Goal: Task Accomplishment & Management: Manage account settings

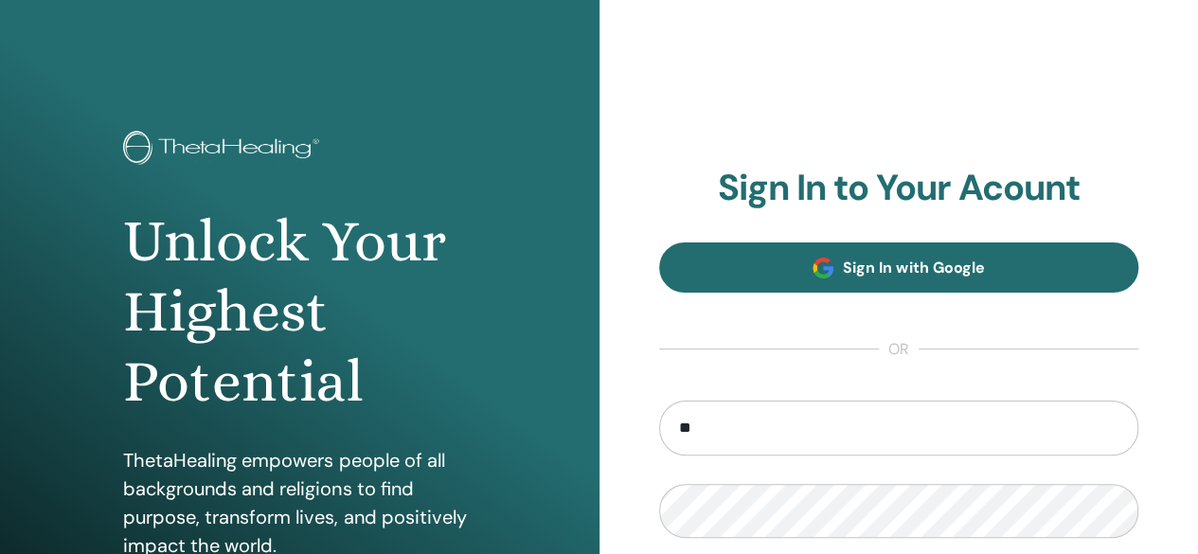
type input "**********"
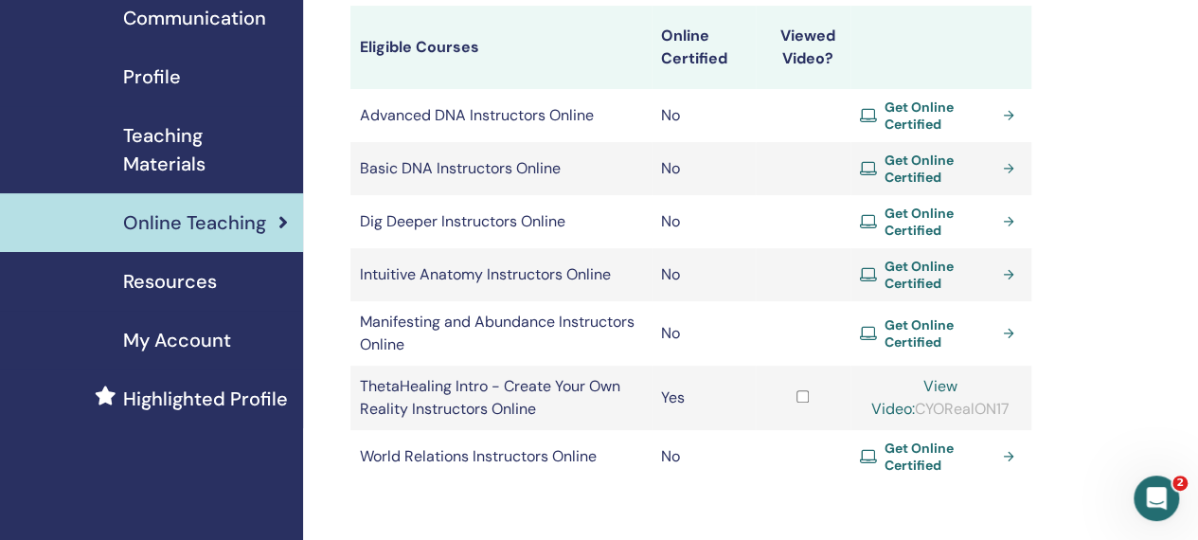
click at [958, 386] on link "View Video:" at bounding box center [915, 397] width 86 height 43
click at [199, 163] on span "Teaching Materials" at bounding box center [205, 149] width 165 height 57
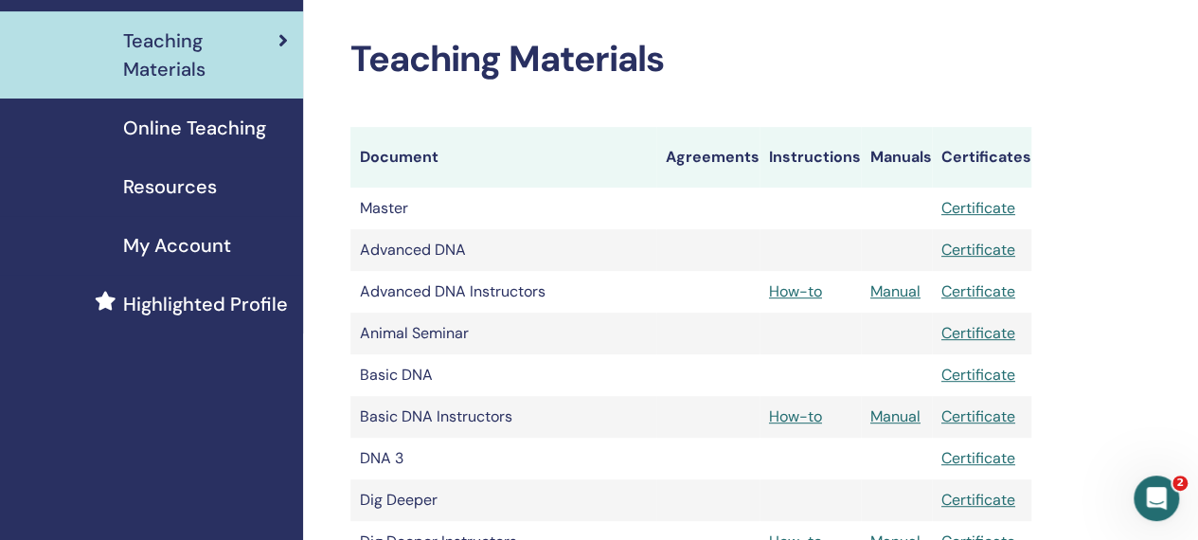
scroll to position [379, 0]
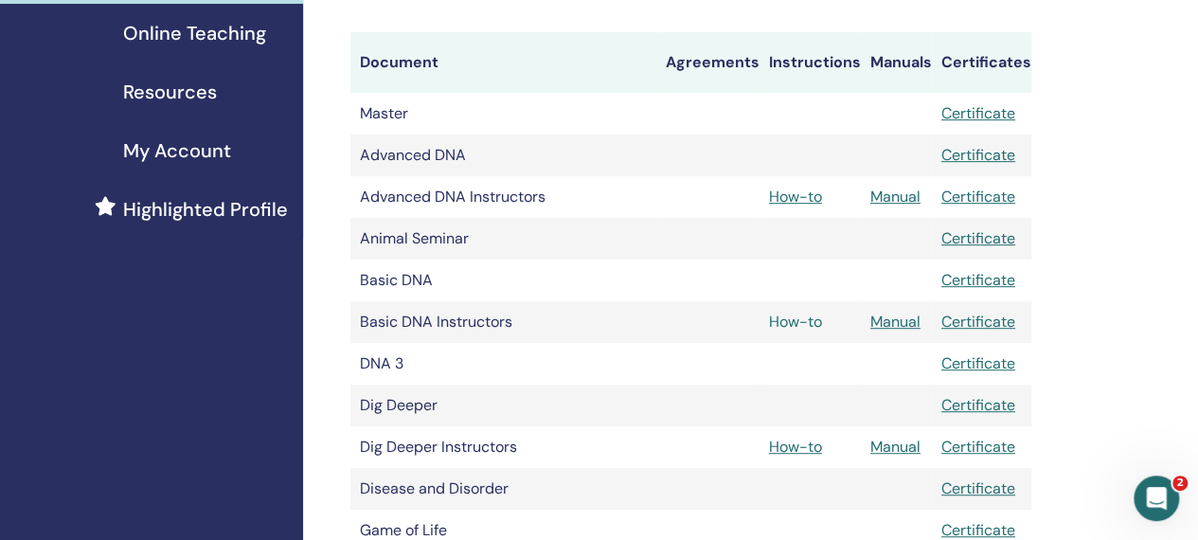
click at [801, 319] on link "How-to" at bounding box center [795, 322] width 53 height 20
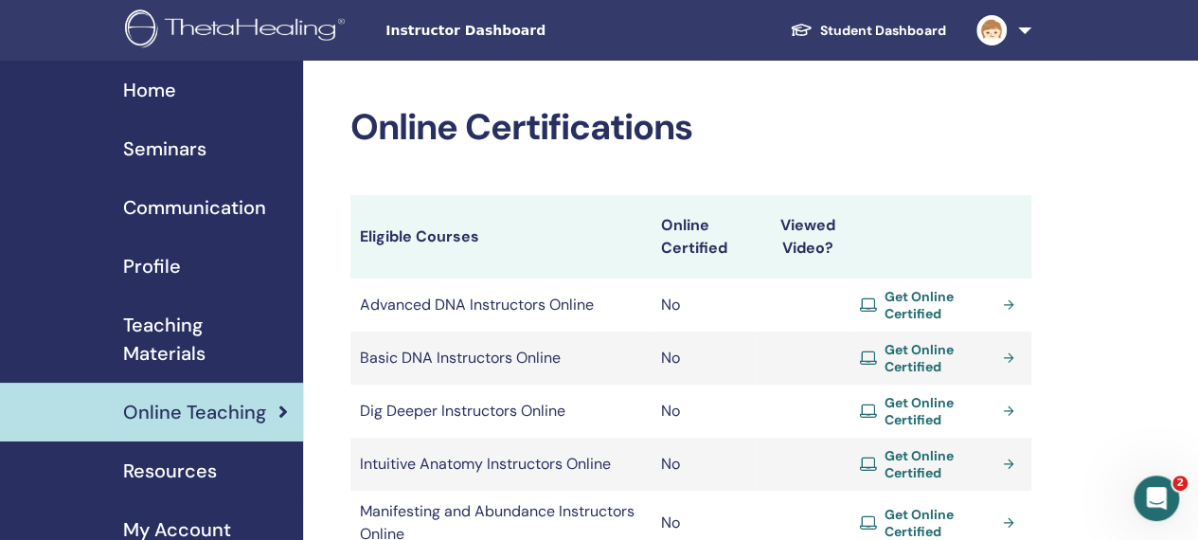
click at [998, 26] on img at bounding box center [992, 30] width 30 height 30
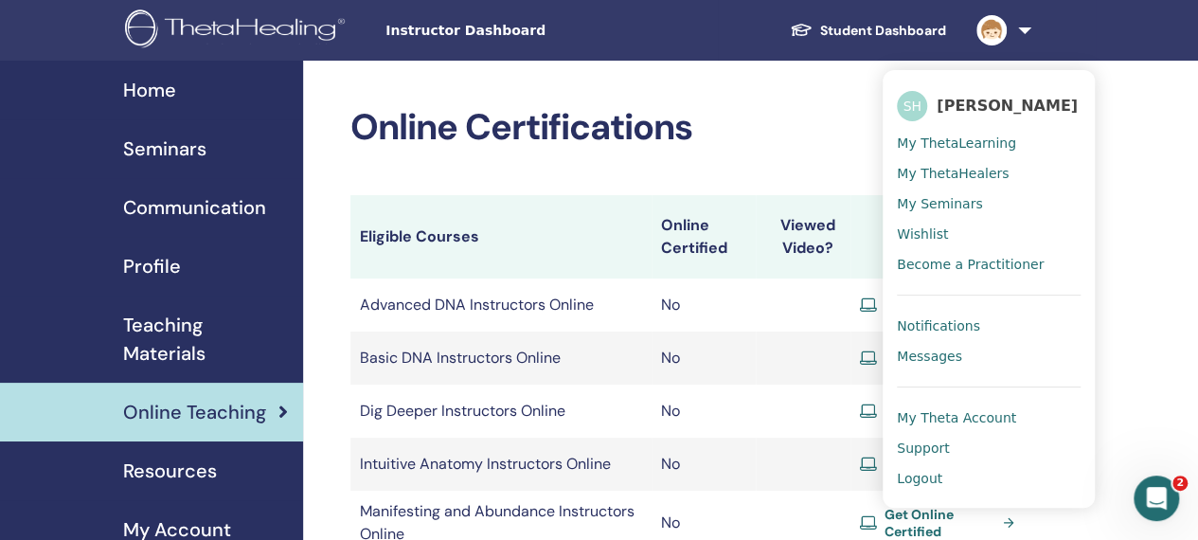
click at [946, 204] on span "My Seminars" at bounding box center [939, 203] width 85 height 17
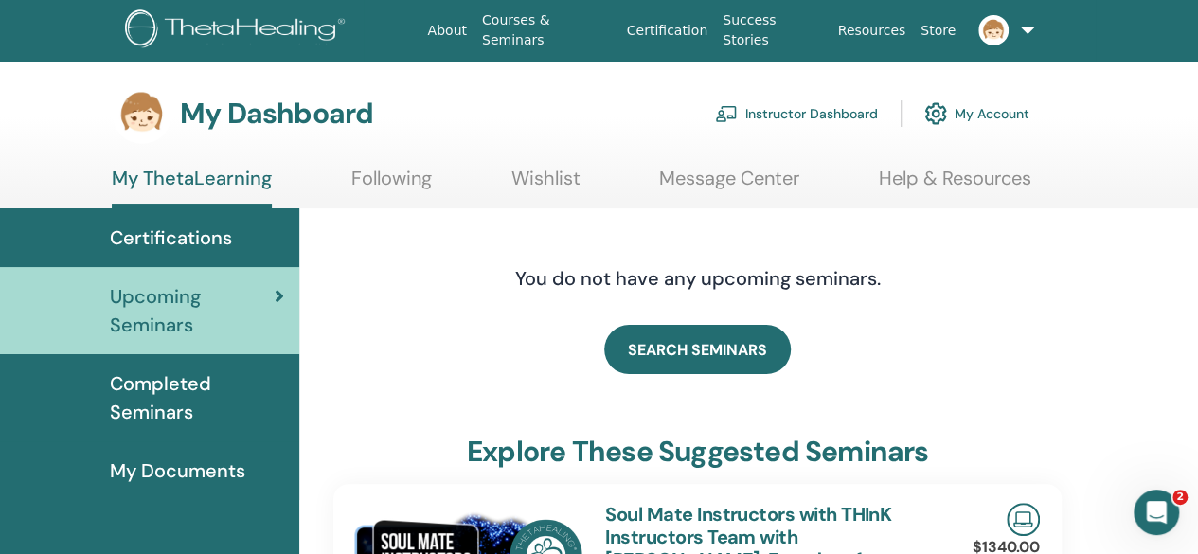
click at [843, 107] on link "Instructor Dashboard" at bounding box center [796, 114] width 163 height 42
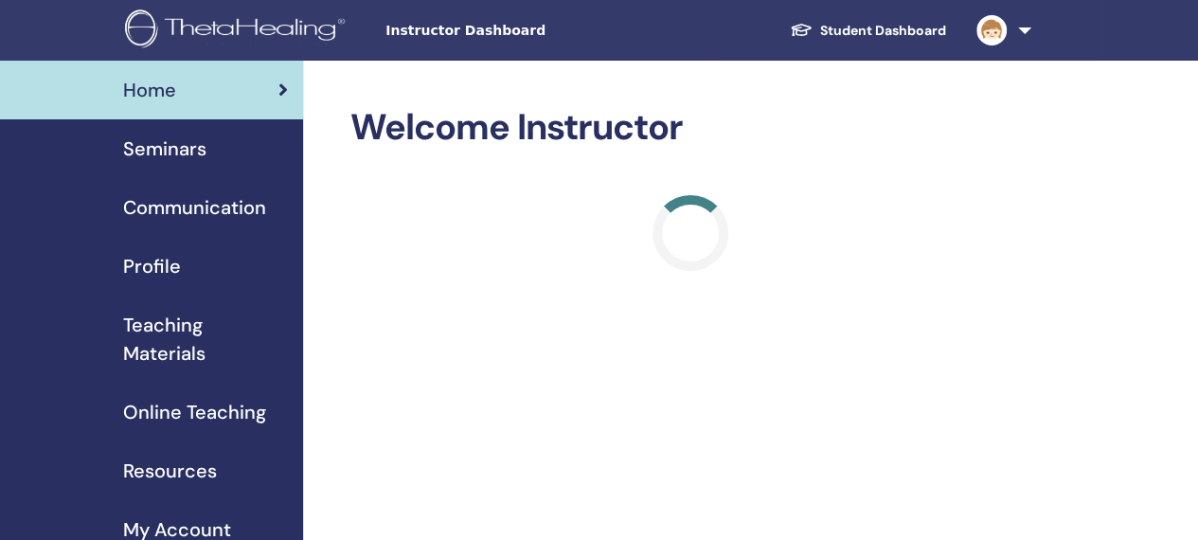
click at [189, 153] on span "Seminars" at bounding box center [164, 149] width 83 height 28
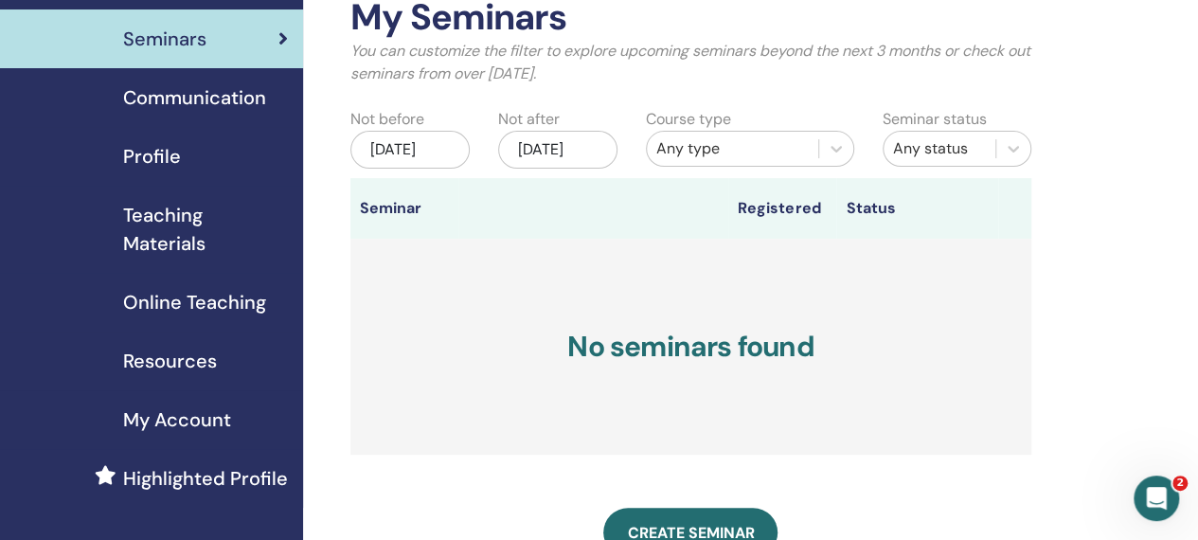
scroll to position [189, 0]
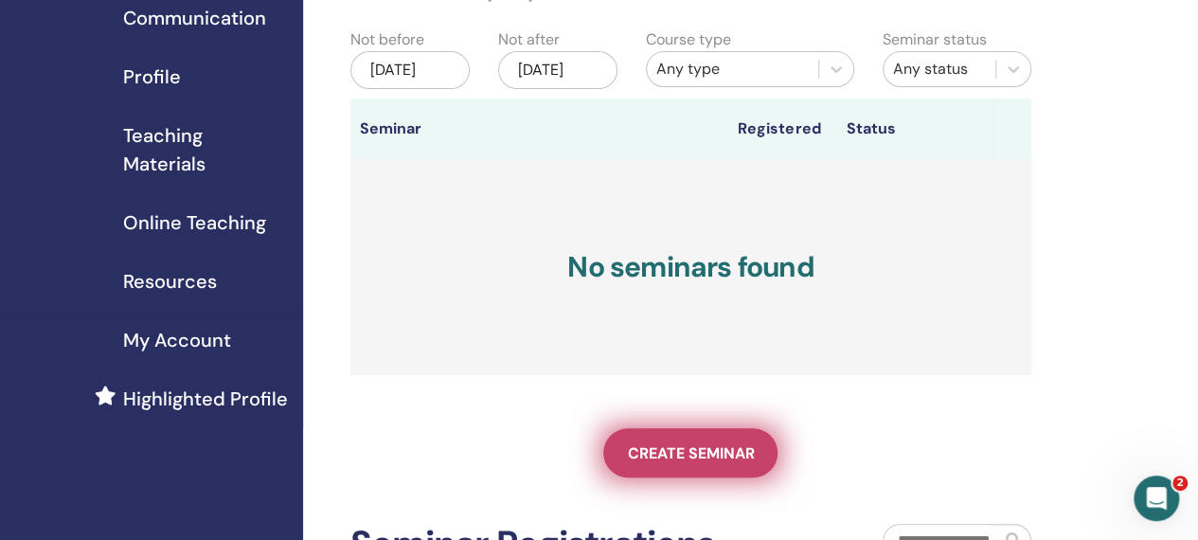
click at [686, 463] on span "Create seminar" at bounding box center [690, 453] width 127 height 20
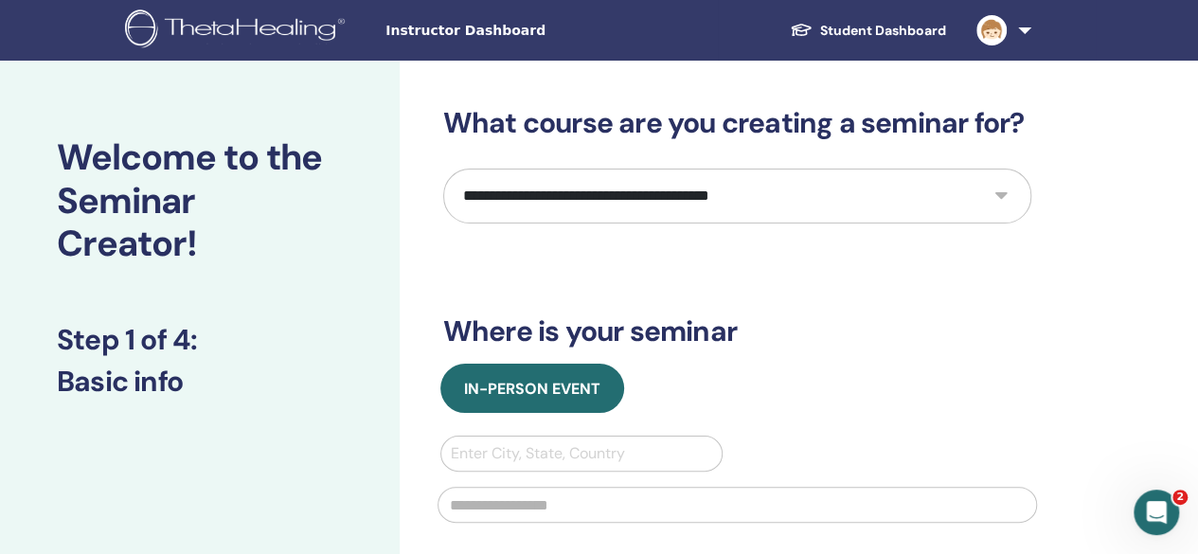
scroll to position [95, 0]
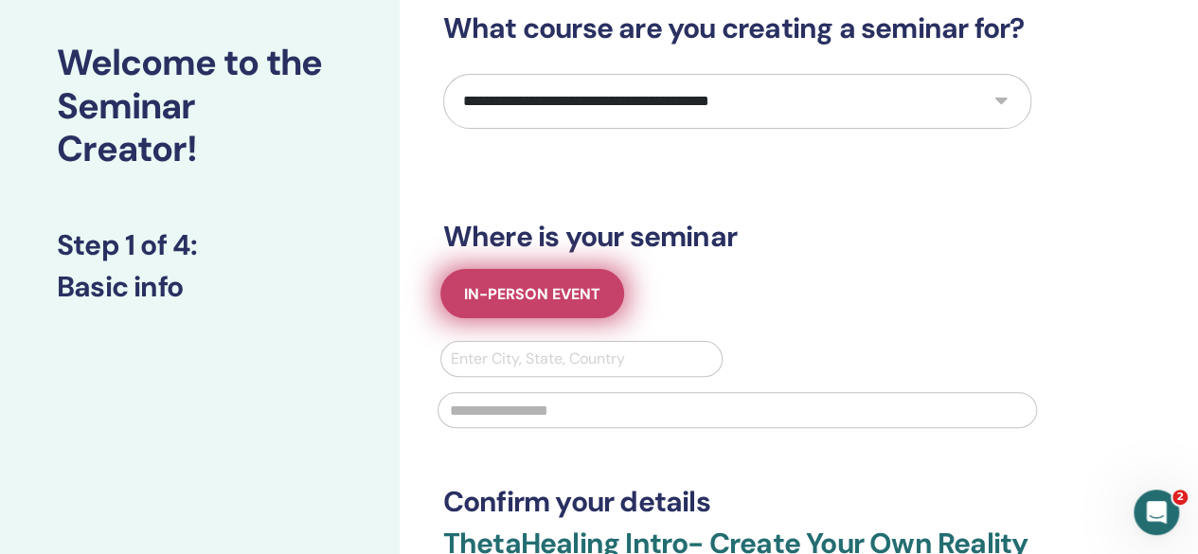
click at [601, 288] on button "In-Person Event" at bounding box center [532, 293] width 184 height 49
click at [600, 288] on button "In-Person Event" at bounding box center [532, 293] width 184 height 49
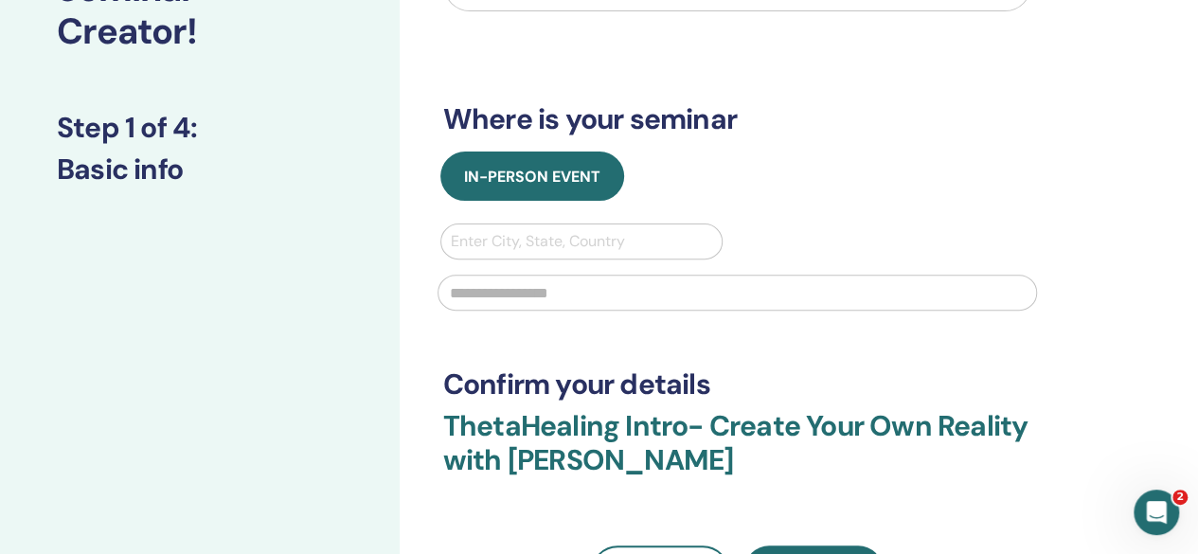
scroll to position [284, 0]
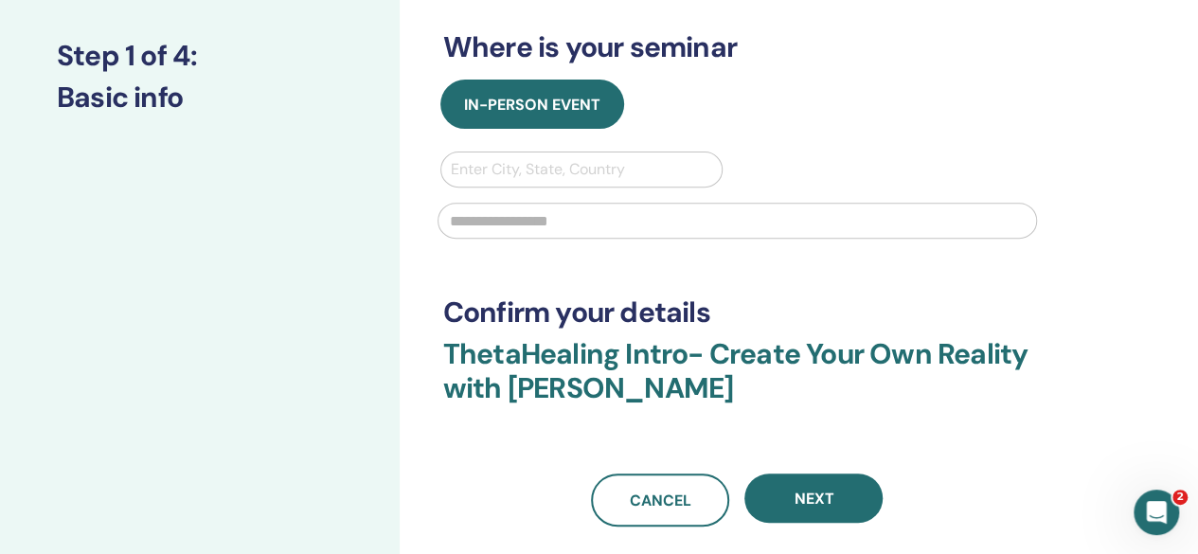
click at [560, 178] on div at bounding box center [582, 169] width 262 height 27
click at [962, 222] on input "text" at bounding box center [738, 221] width 600 height 36
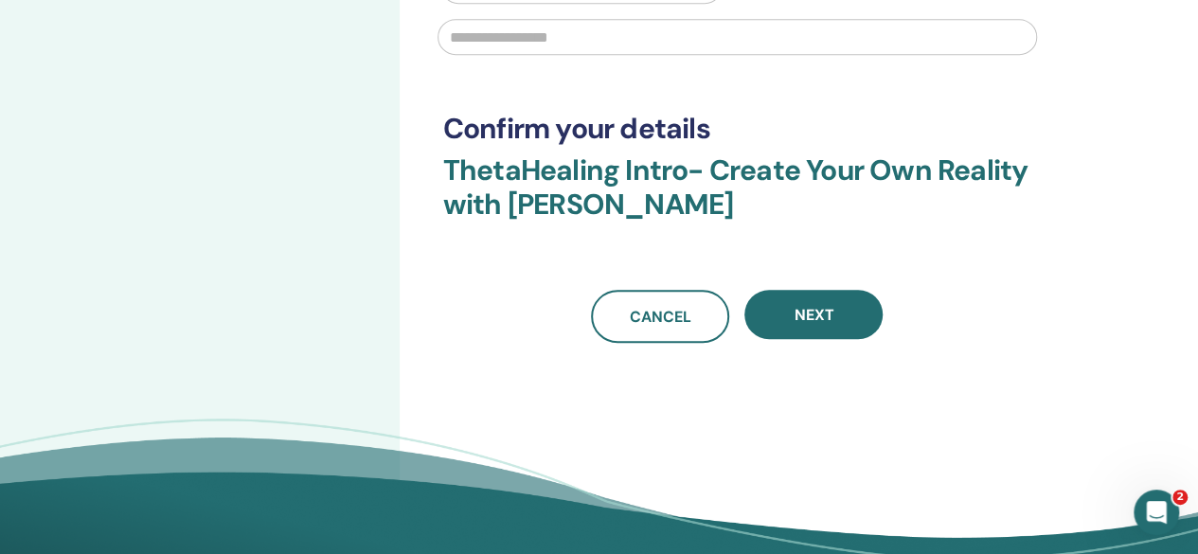
scroll to position [474, 0]
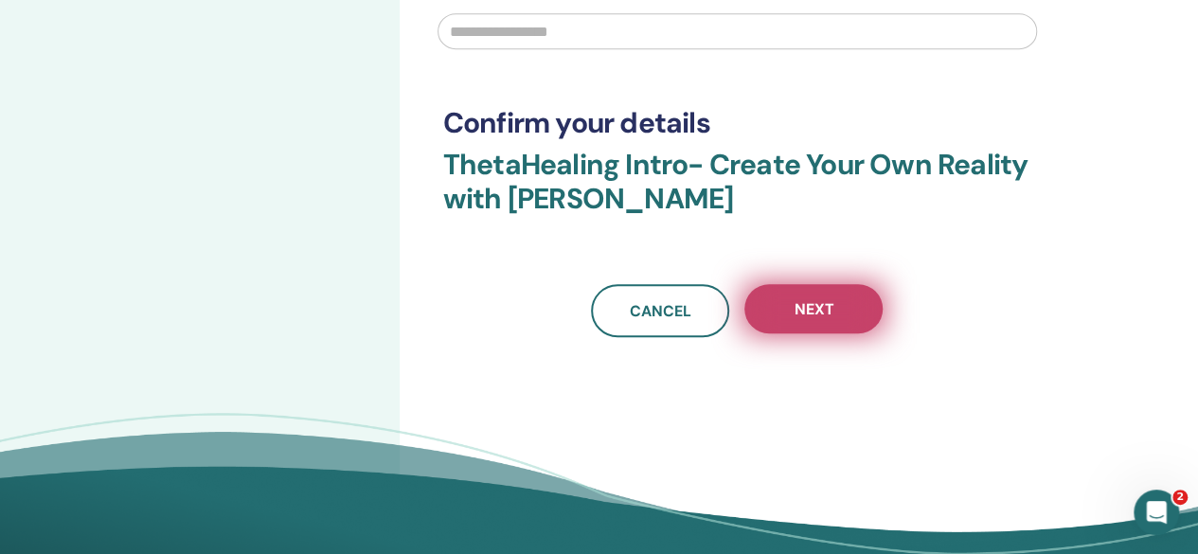
click at [771, 294] on button "Next" at bounding box center [814, 308] width 138 height 49
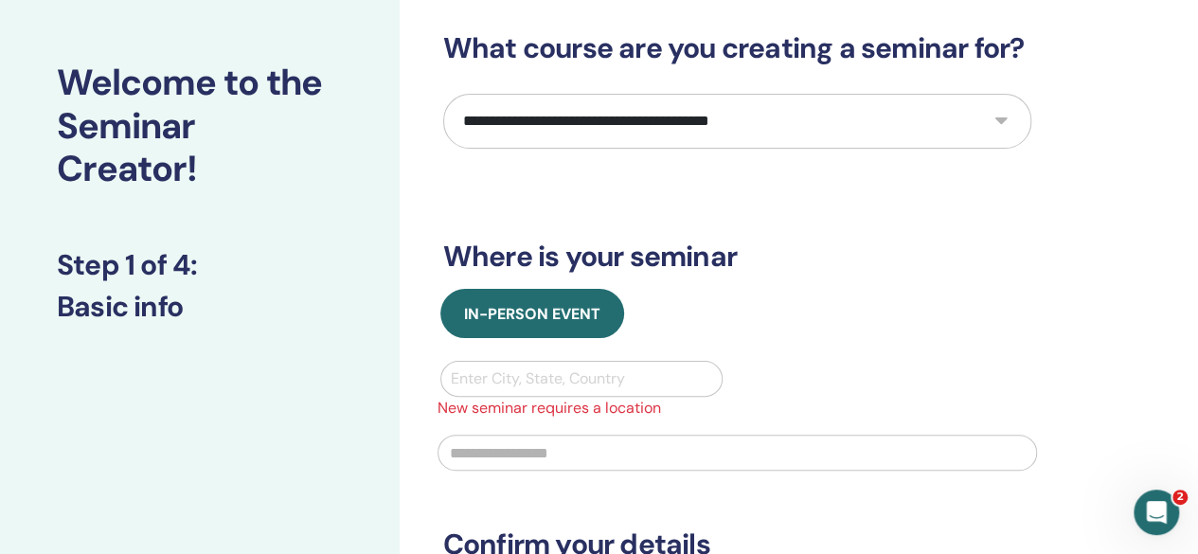
scroll to position [0, 0]
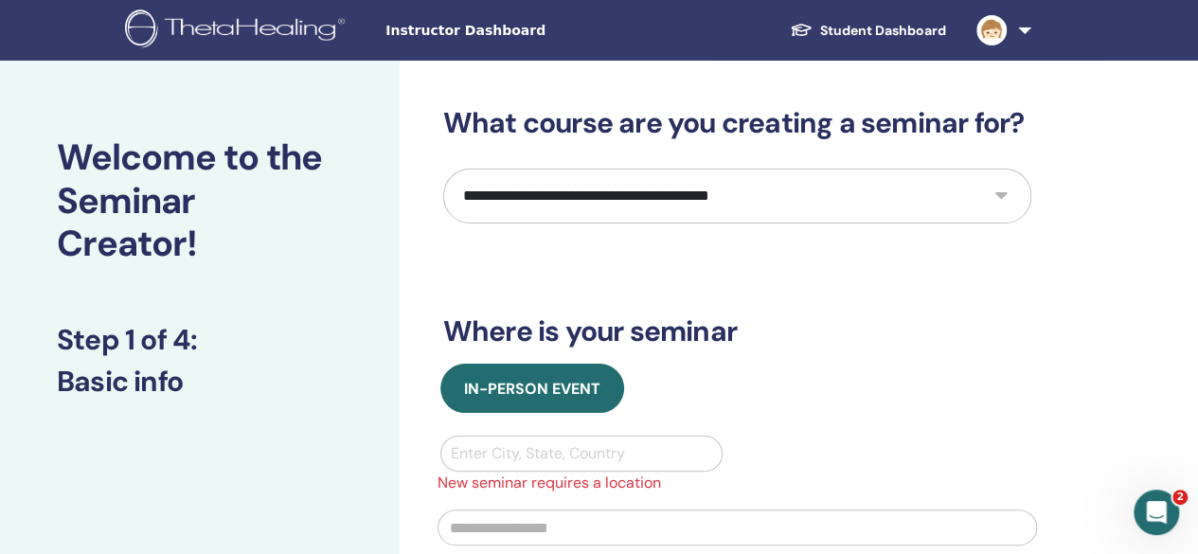
click at [271, 27] on img at bounding box center [238, 30] width 226 height 43
click at [1003, 29] on img at bounding box center [992, 30] width 30 height 30
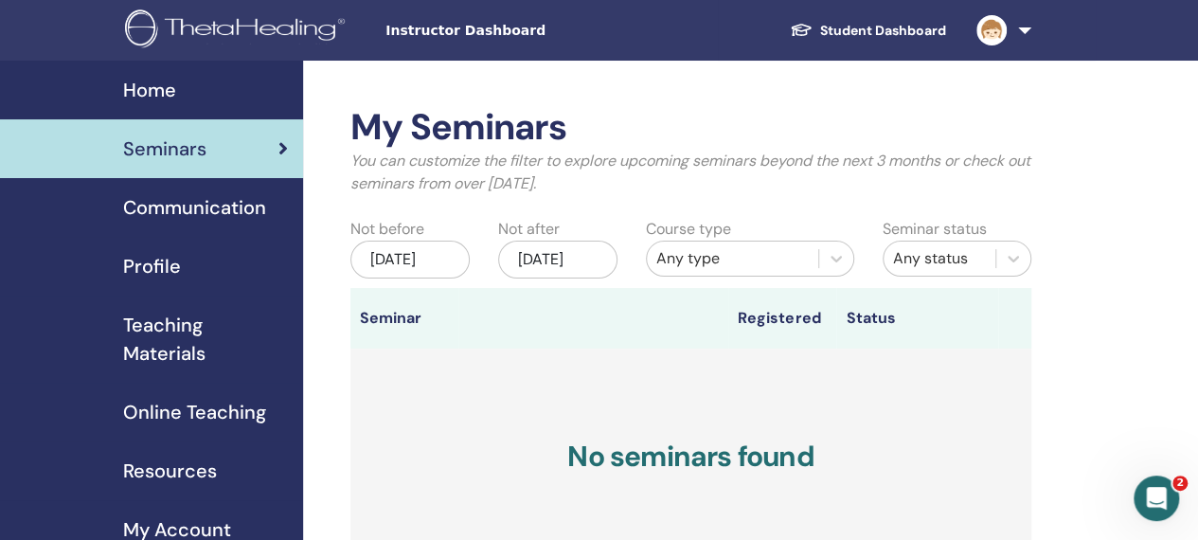
click at [171, 268] on span "Profile" at bounding box center [152, 266] width 58 height 28
click at [1024, 27] on link at bounding box center [1001, 30] width 78 height 61
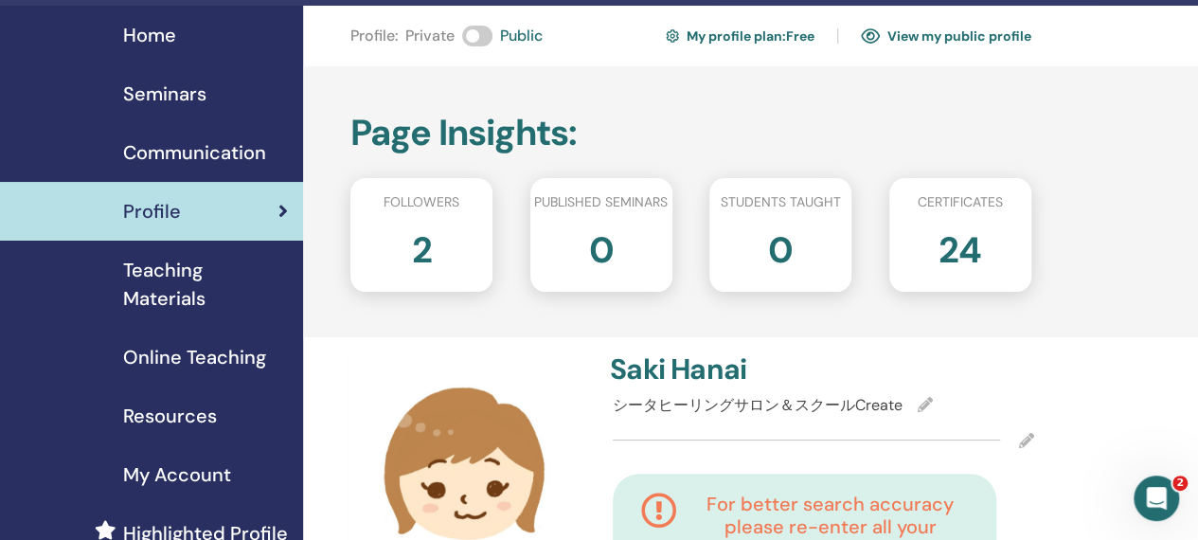
scroll to position [95, 0]
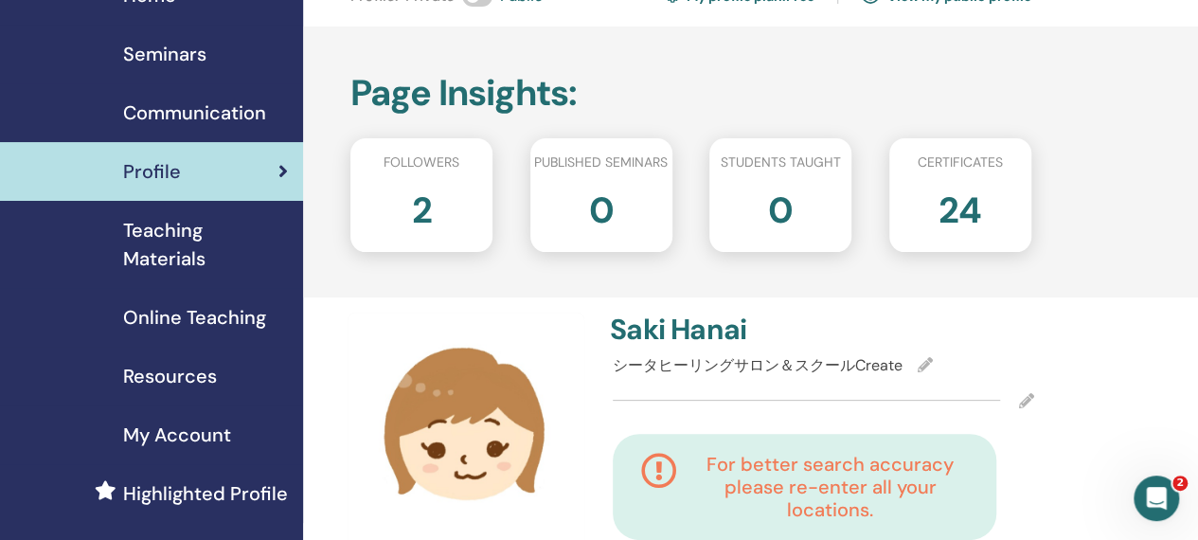
click at [419, 214] on h2 "2" at bounding box center [422, 206] width 20 height 53
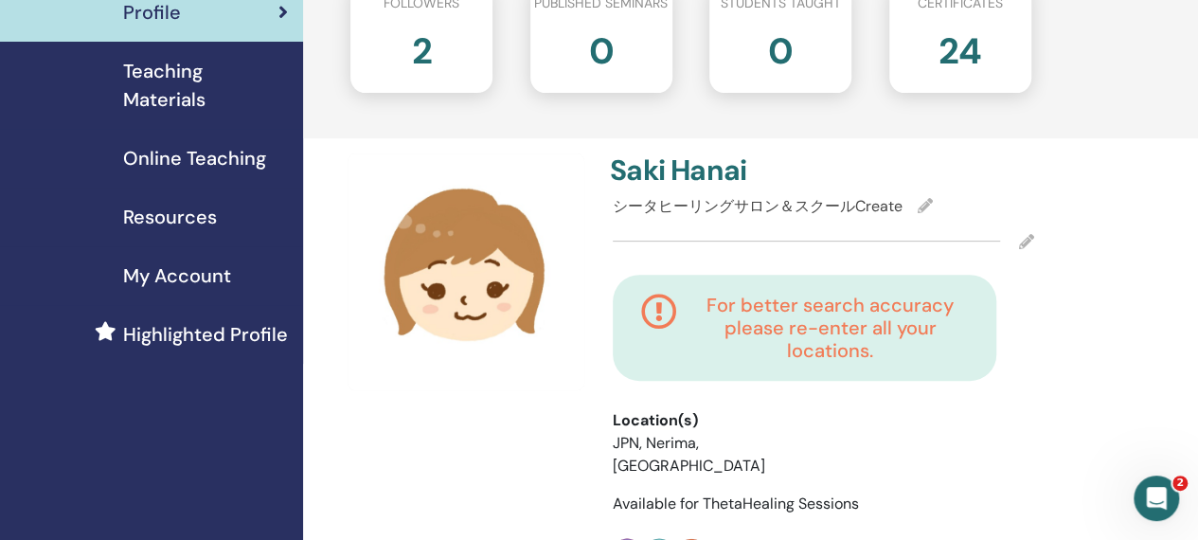
scroll to position [284, 0]
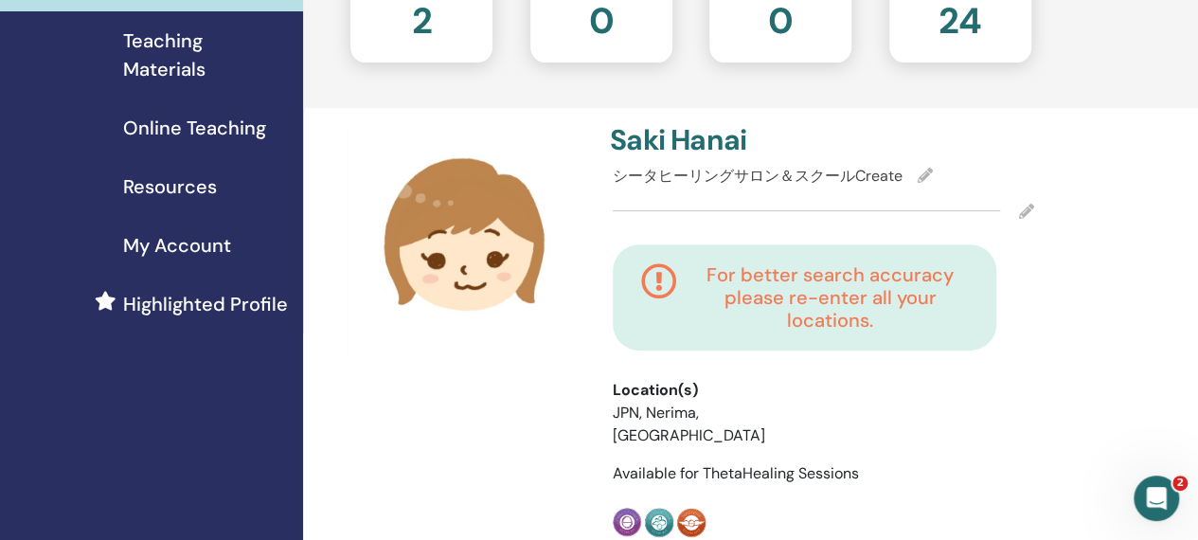
click at [905, 177] on div "シータヒーリングサロン＆スクールCreate" at bounding box center [824, 176] width 422 height 23
click at [859, 168] on span "シータヒーリングサロン＆スクールCreate" at bounding box center [758, 176] width 290 height 20
click at [913, 165] on div "シータヒーリングサロン＆スクールCreate" at bounding box center [824, 176] width 422 height 23
click at [924, 172] on icon at bounding box center [925, 175] width 15 height 15
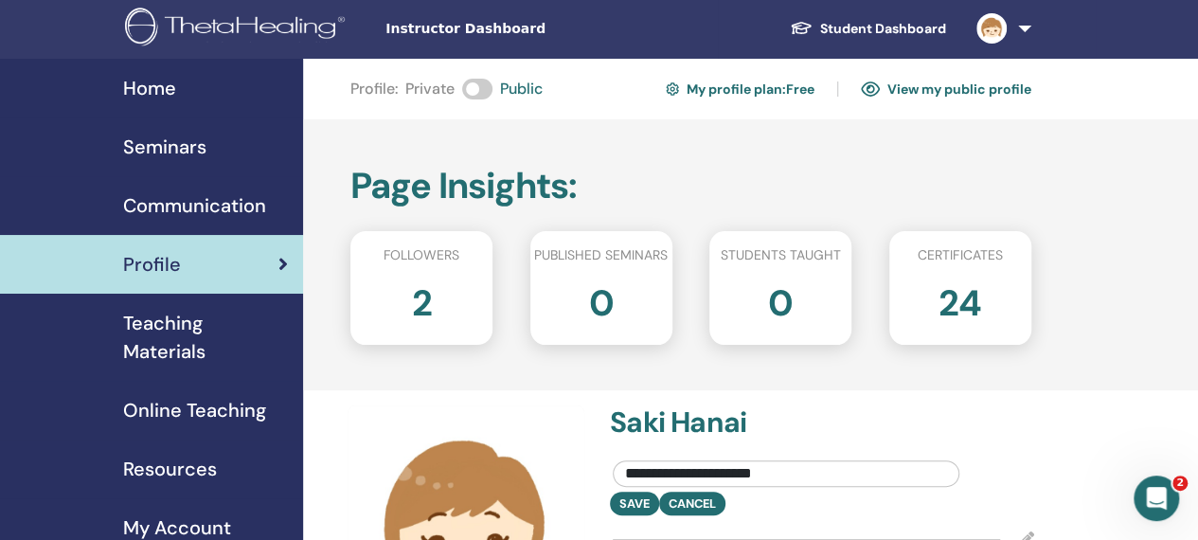
scroll to position [0, 0]
